Goal: Information Seeking & Learning: Learn about a topic

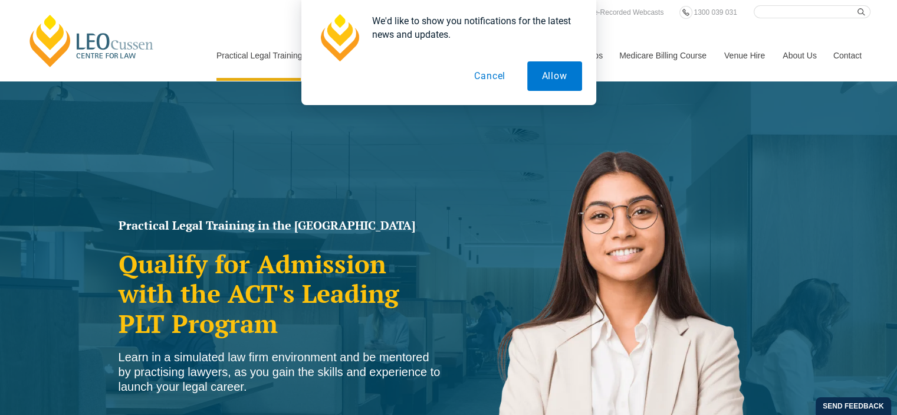
click at [500, 77] on button "Cancel" at bounding box center [490, 76] width 61 height 30
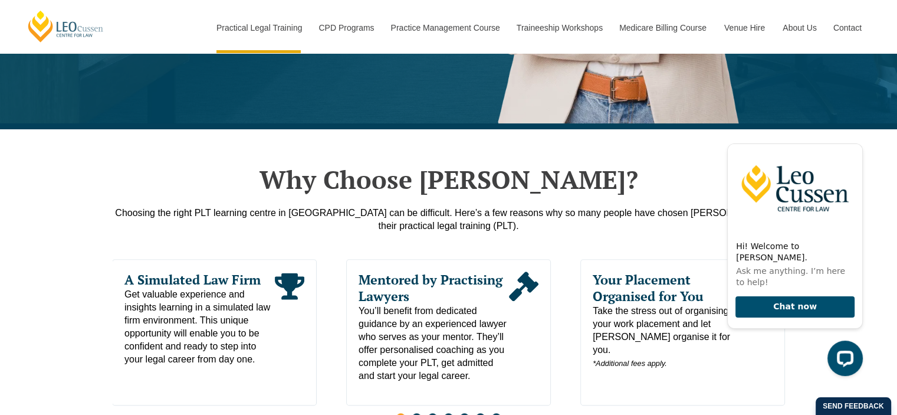
scroll to position [531, 0]
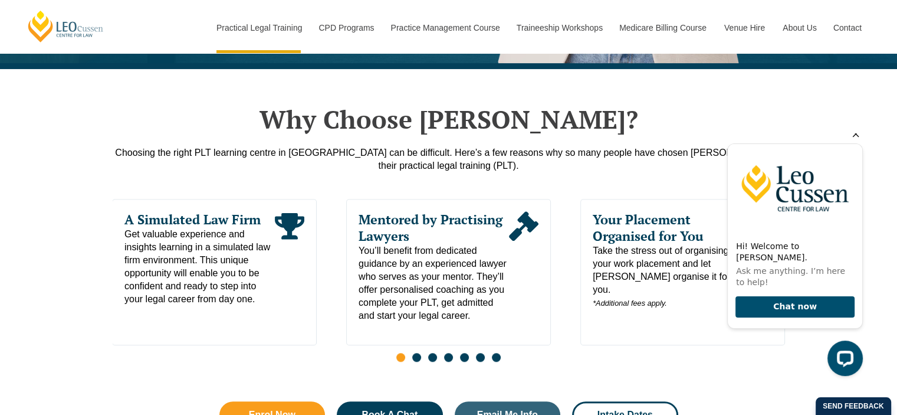
click at [858, 141] on icon "Hide greeting" at bounding box center [856, 134] width 14 height 14
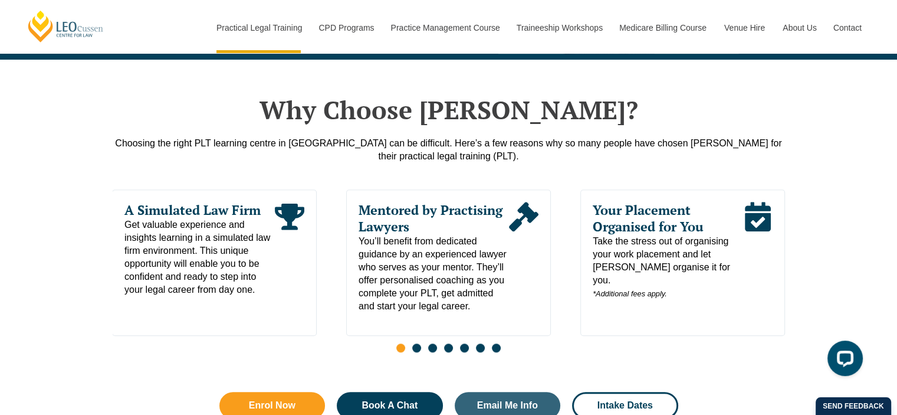
scroll to position [0, 0]
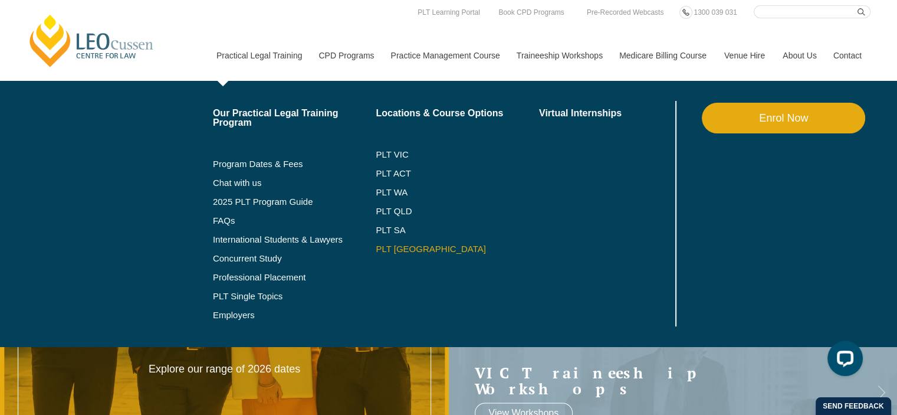
click at [399, 251] on link "PLT [GEOGRAPHIC_DATA]" at bounding box center [457, 248] width 163 height 9
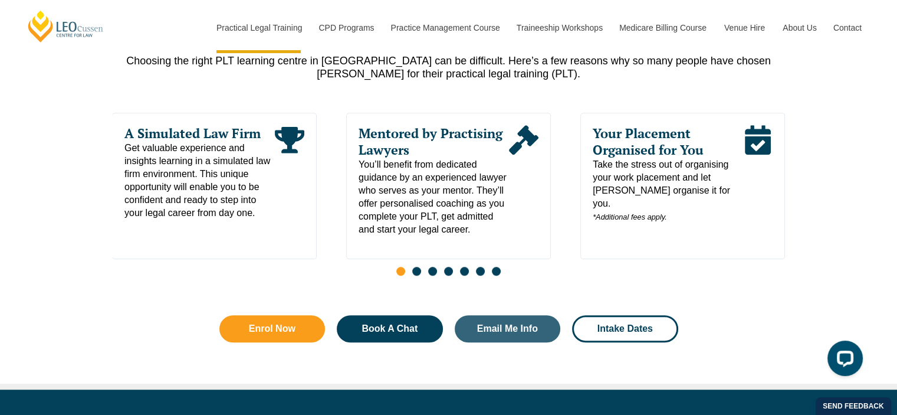
scroll to position [649, 0]
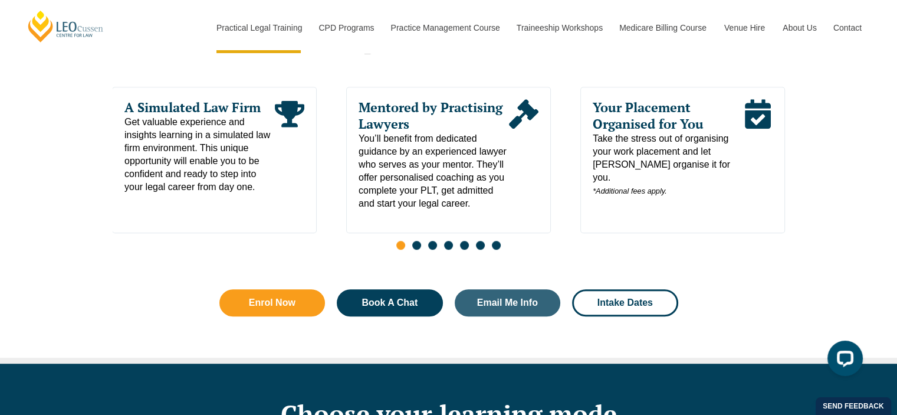
click at [421, 251] on div "Slides" at bounding box center [449, 247] width 673 height 14
click at [414, 250] on span "Go to slide 2" at bounding box center [416, 245] width 9 height 9
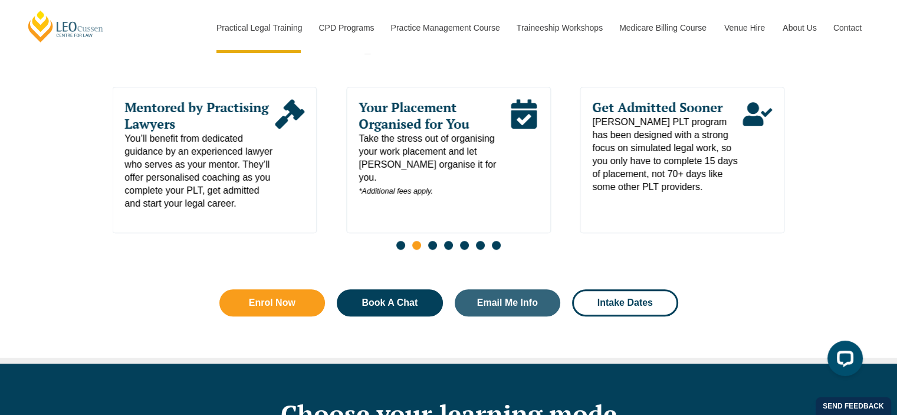
click at [434, 247] on span "Go to slide 3" at bounding box center [432, 245] width 9 height 9
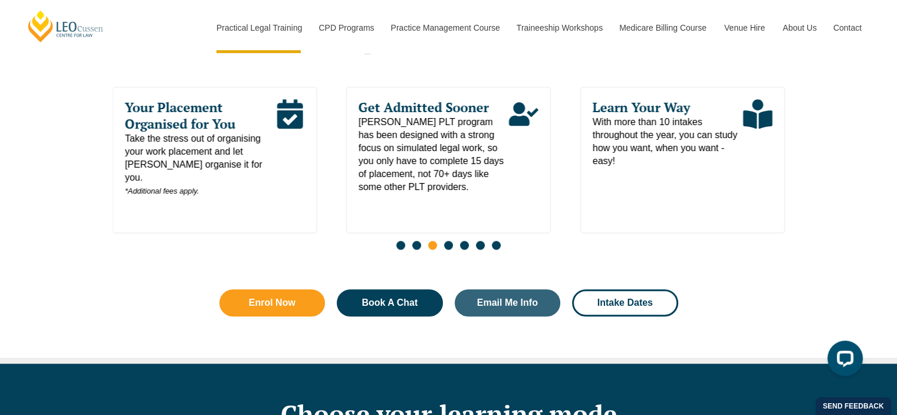
click at [445, 249] on span "Go to slide 4" at bounding box center [448, 245] width 9 height 9
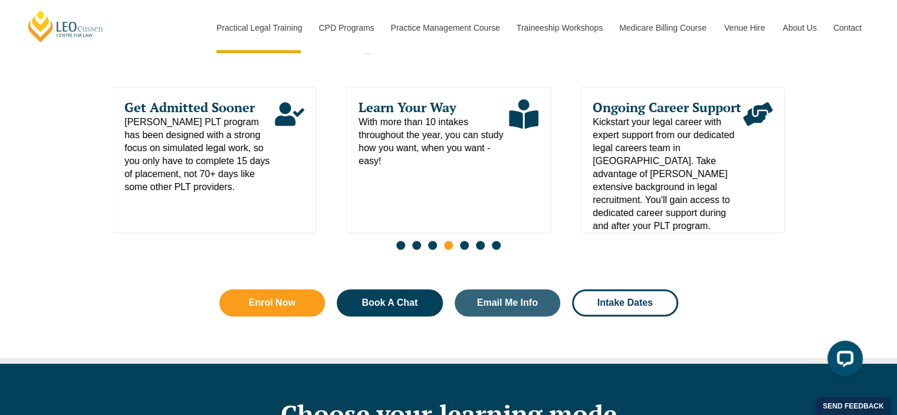
click at [465, 250] on span "Go to slide 5" at bounding box center [464, 245] width 9 height 9
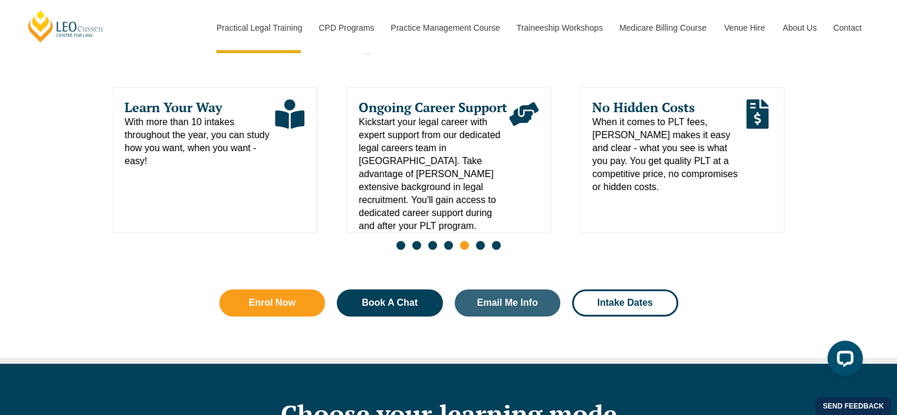
click at [481, 250] on span "Go to slide 6" at bounding box center [480, 245] width 9 height 9
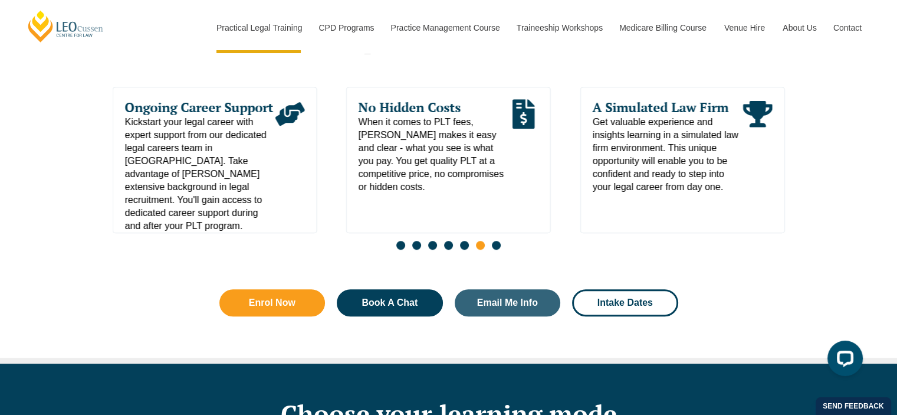
click at [500, 247] on div "Slides" at bounding box center [449, 247] width 673 height 14
click at [497, 247] on span "Go to slide 7" at bounding box center [496, 245] width 9 height 9
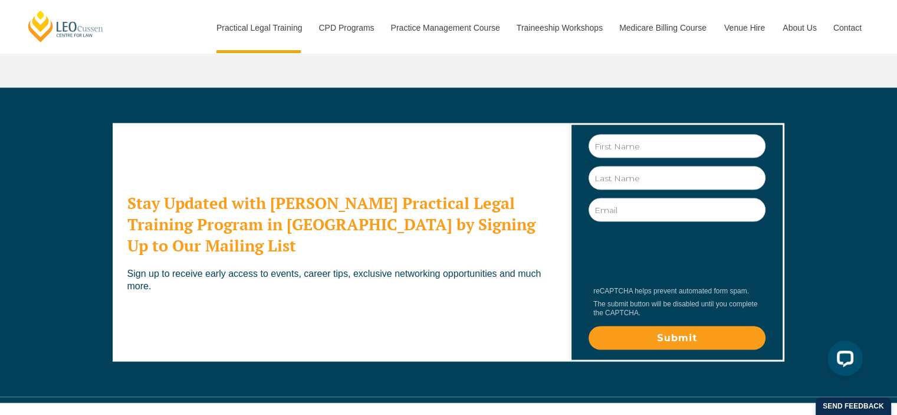
scroll to position [6668, 0]
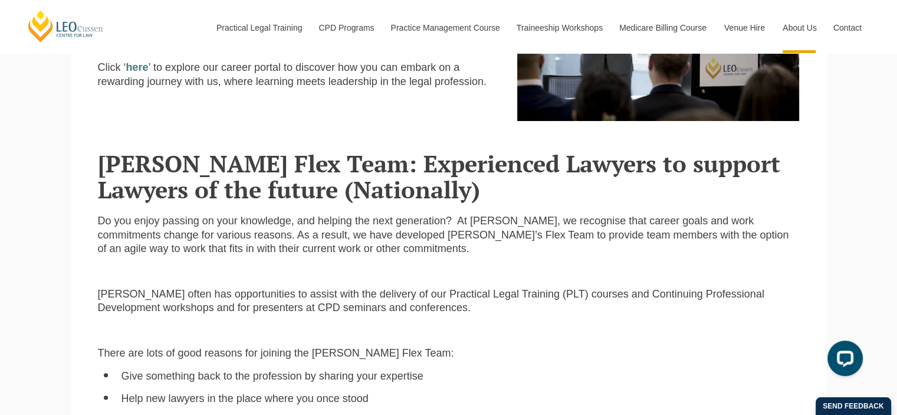
scroll to position [404, 0]
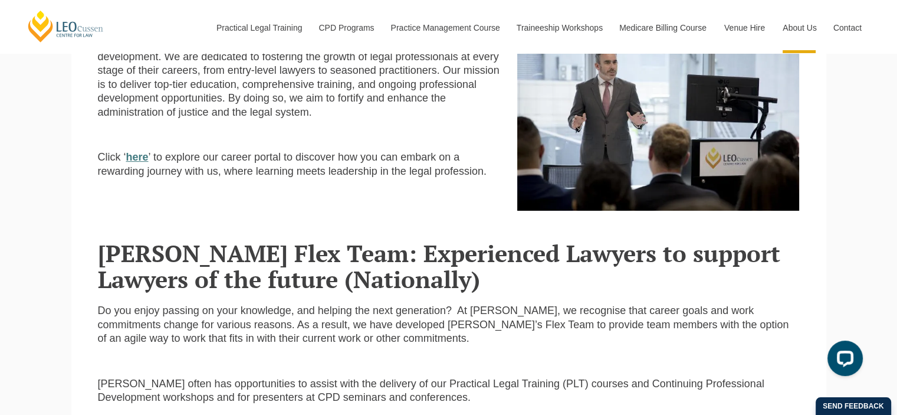
click at [140, 160] on strong "here" at bounding box center [137, 157] width 22 height 12
